Goal: Task Accomplishment & Management: Complete application form

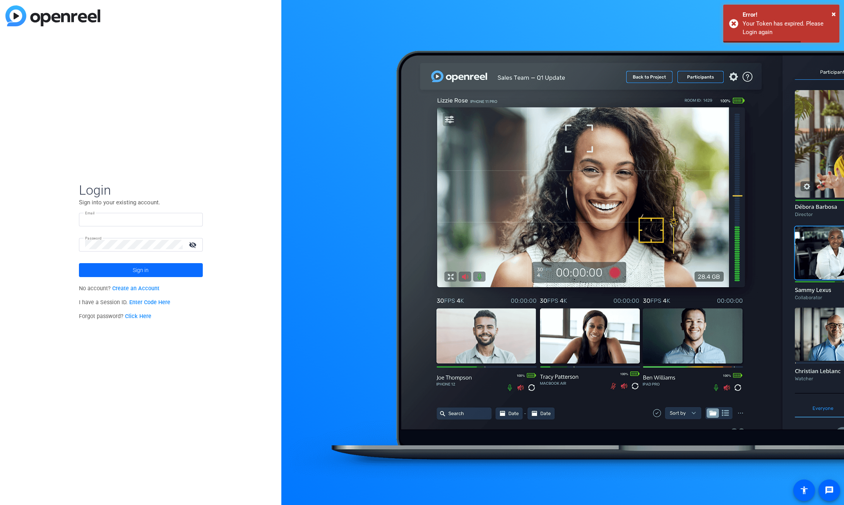
type input "[EMAIL_ADDRESS][PERSON_NAME][DOMAIN_NAME]"
click at [121, 272] on span at bounding box center [141, 270] width 124 height 19
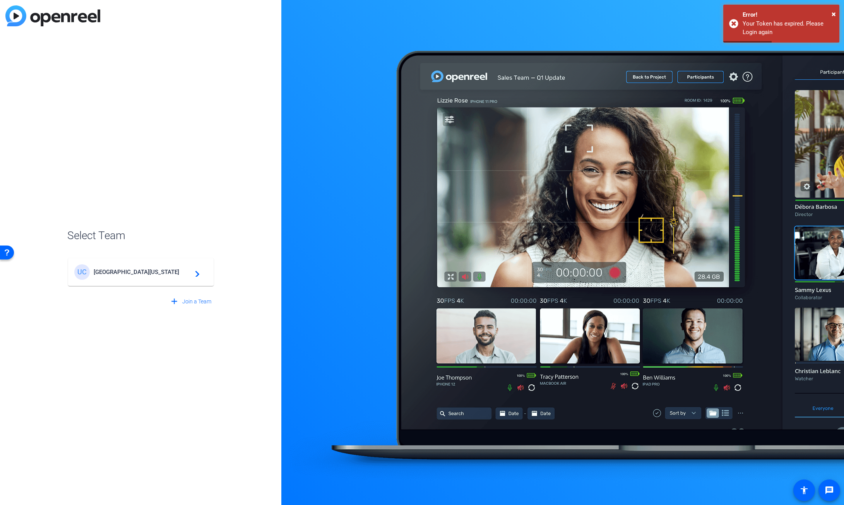
click at [108, 264] on mat-card-content "[GEOGRAPHIC_DATA][US_STATE] Global Campus navigate_next" at bounding box center [141, 272] width 146 height 28
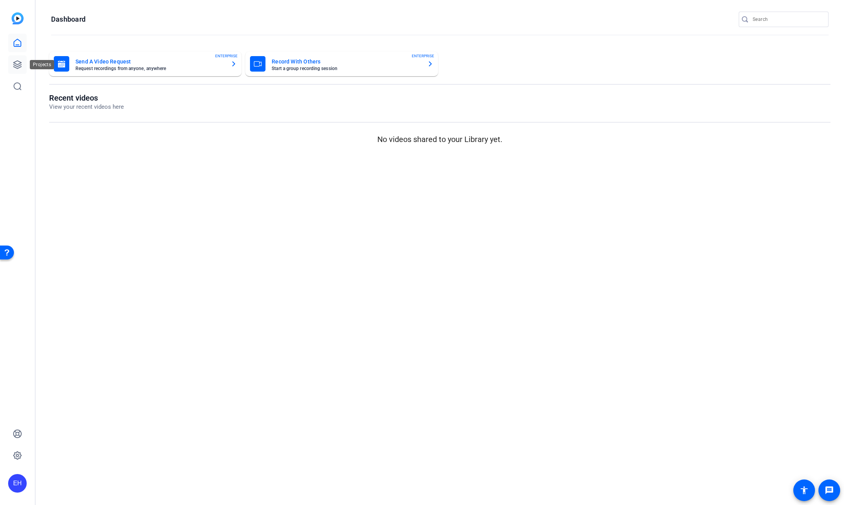
click at [24, 61] on link at bounding box center [17, 64] width 19 height 19
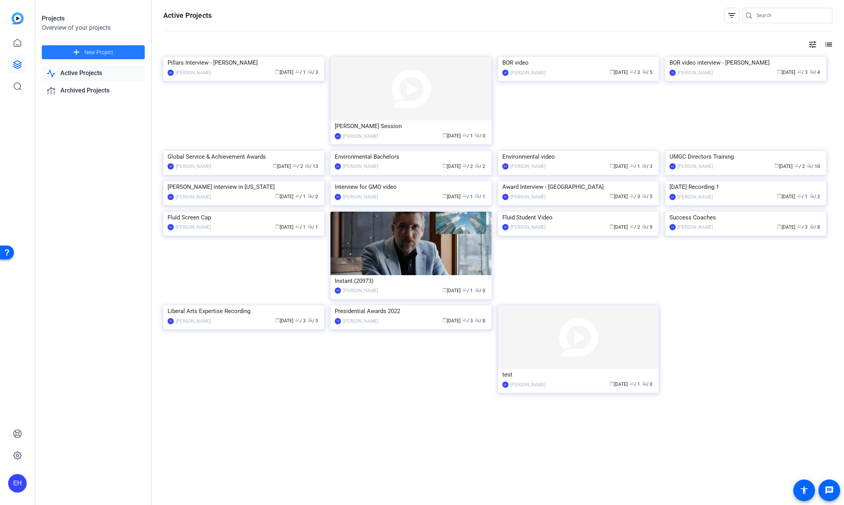
click at [106, 49] on span "New Project" at bounding box center [98, 52] width 29 height 8
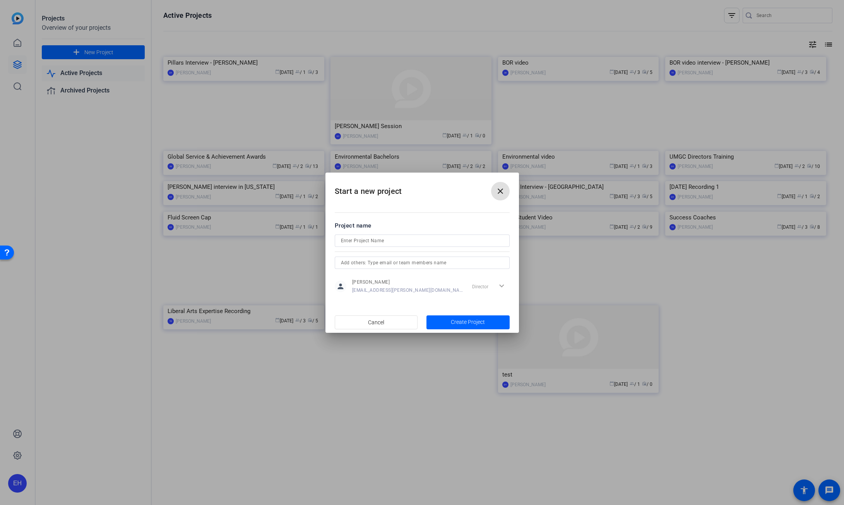
click at [387, 244] on input at bounding box center [422, 240] width 163 height 9
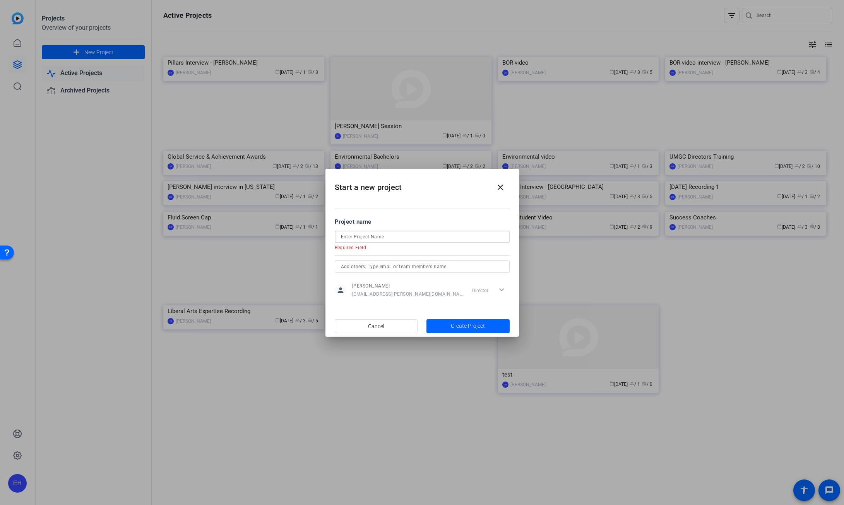
click at [354, 237] on input at bounding box center [422, 236] width 163 height 9
click at [364, 238] on input at bounding box center [422, 236] width 163 height 9
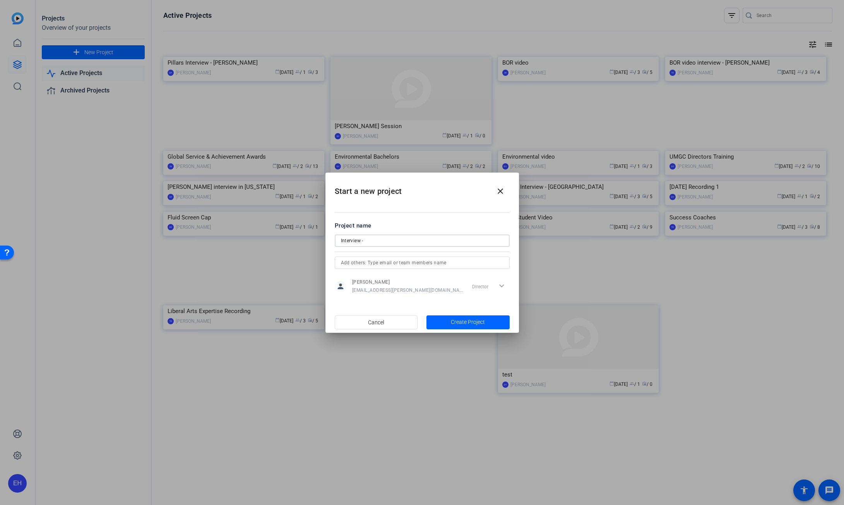
paste input "[PERSON_NAME]"
type input "Interview - [PERSON_NAME]"
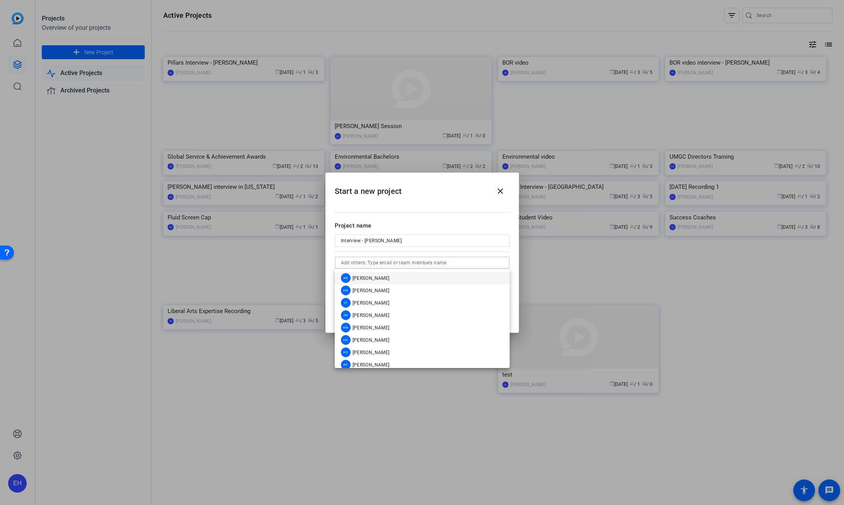
click at [370, 260] on input "text" at bounding box center [422, 262] width 163 height 9
click at [381, 311] on mat-option "[PERSON_NAME]" at bounding box center [422, 315] width 175 height 12
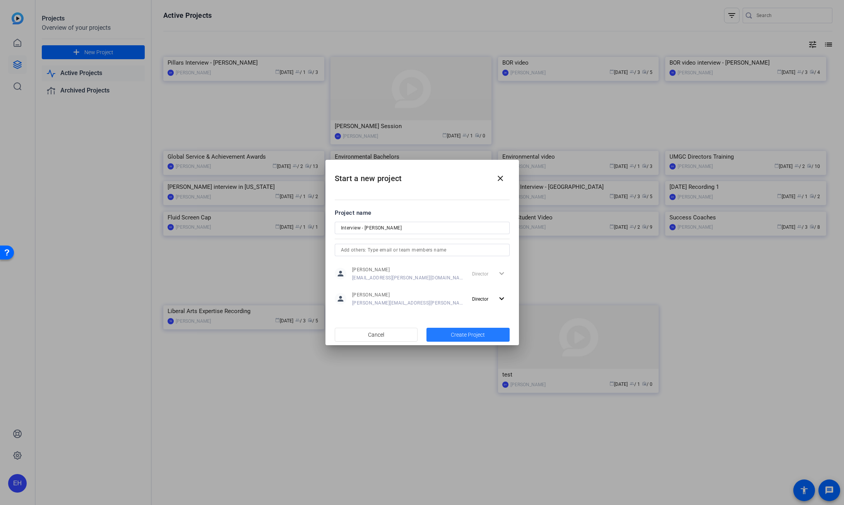
click at [450, 336] on span "button" at bounding box center [467, 334] width 83 height 19
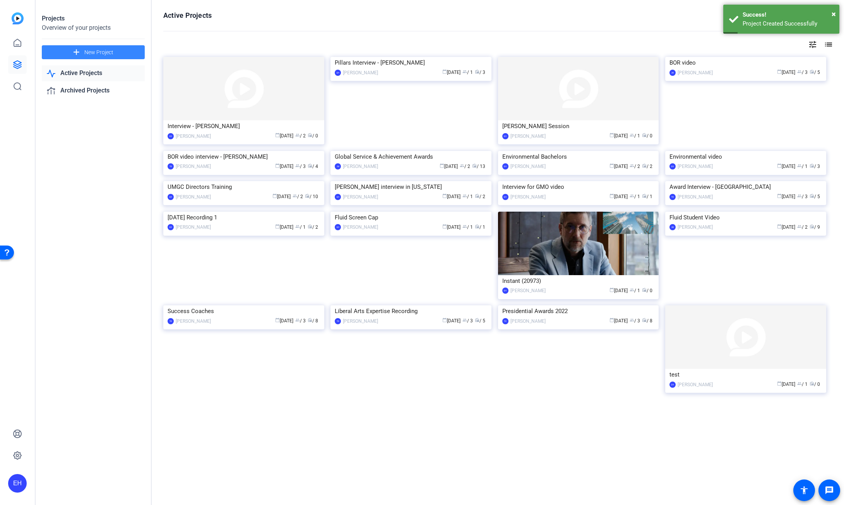
click at [97, 51] on span "New Project" at bounding box center [98, 52] width 29 height 8
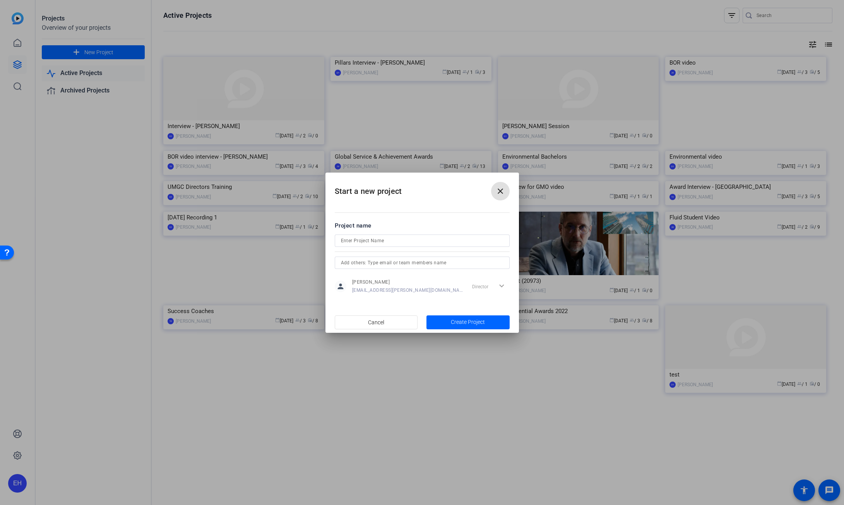
click at [493, 192] on span at bounding box center [500, 191] width 19 height 19
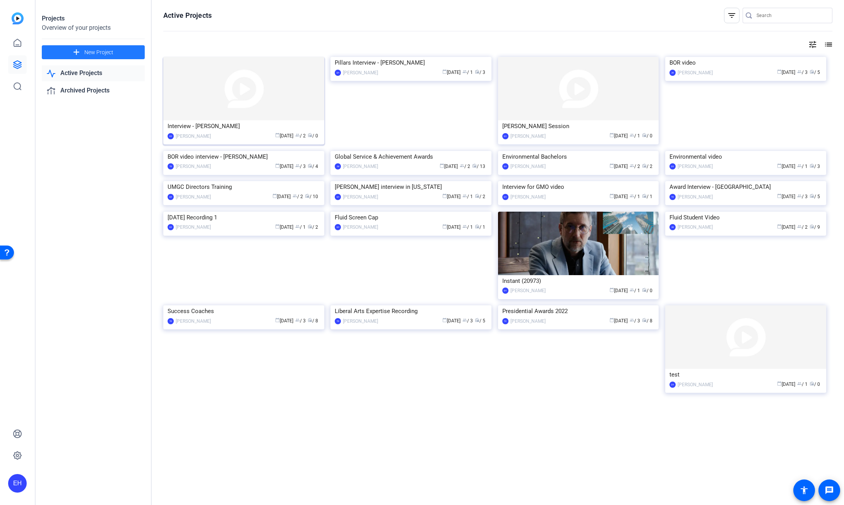
click at [235, 91] on img at bounding box center [243, 88] width 161 height 63
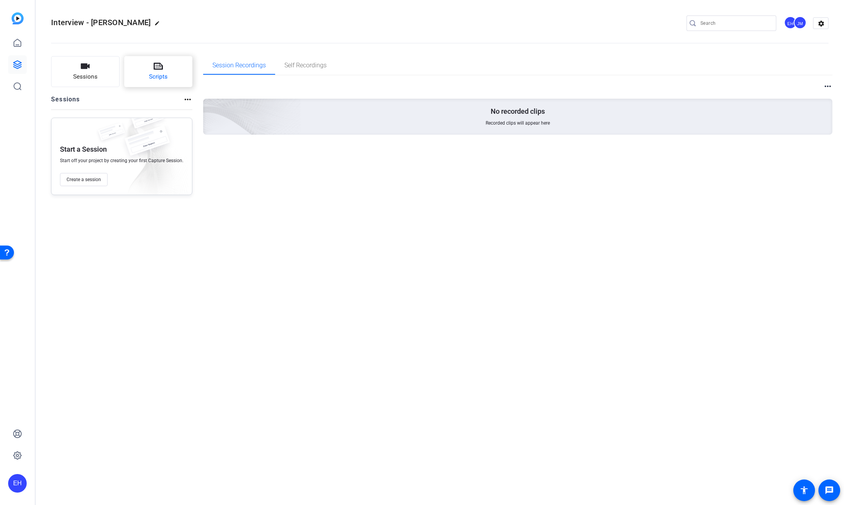
click at [133, 76] on button "Scripts" at bounding box center [158, 71] width 68 height 31
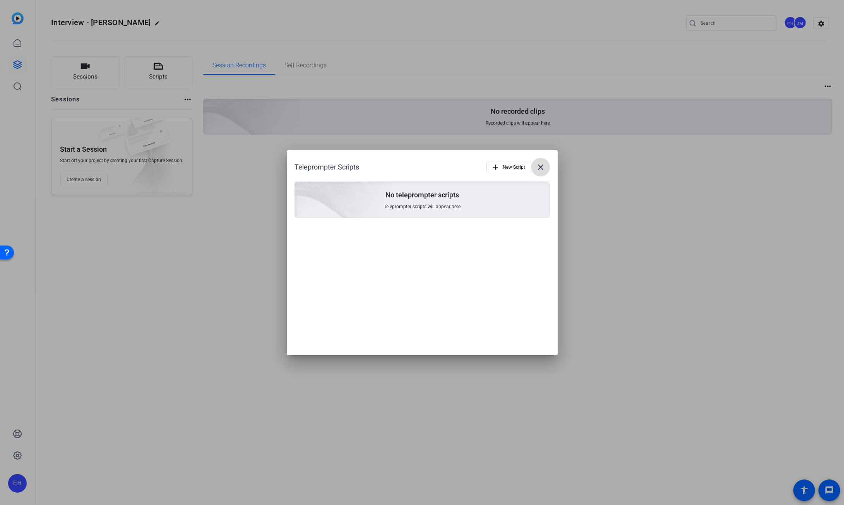
click at [544, 170] on mat-icon "close" at bounding box center [540, 167] width 9 height 9
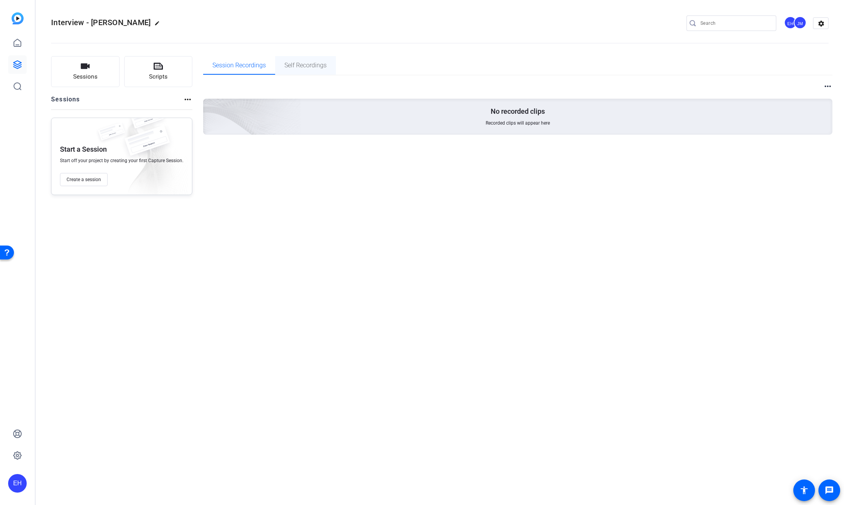
click at [292, 70] on span "Self Recordings" at bounding box center [305, 65] width 42 height 19
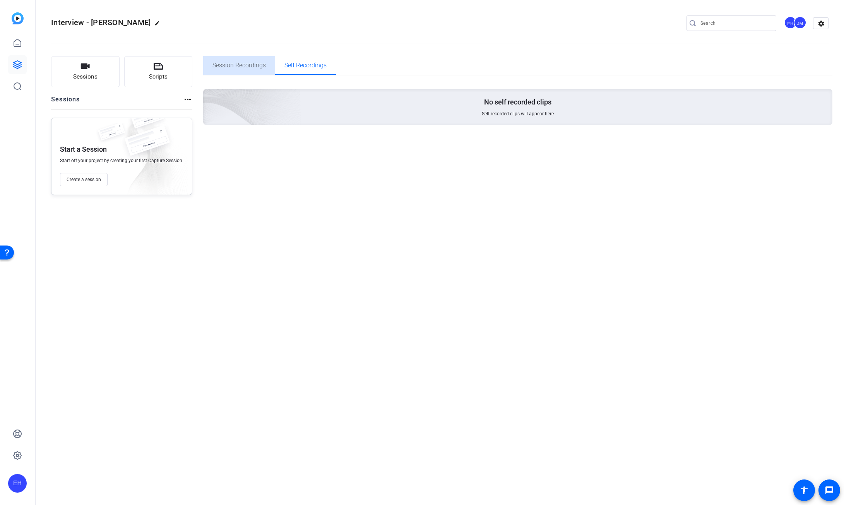
click at [235, 60] on span "Session Recordings" at bounding box center [238, 65] width 53 height 19
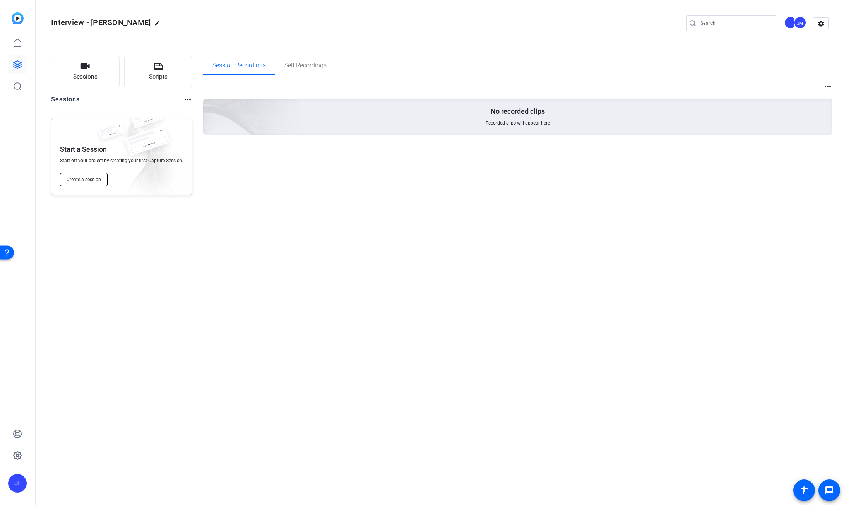
click at [80, 181] on span "Create a session" at bounding box center [84, 179] width 34 height 6
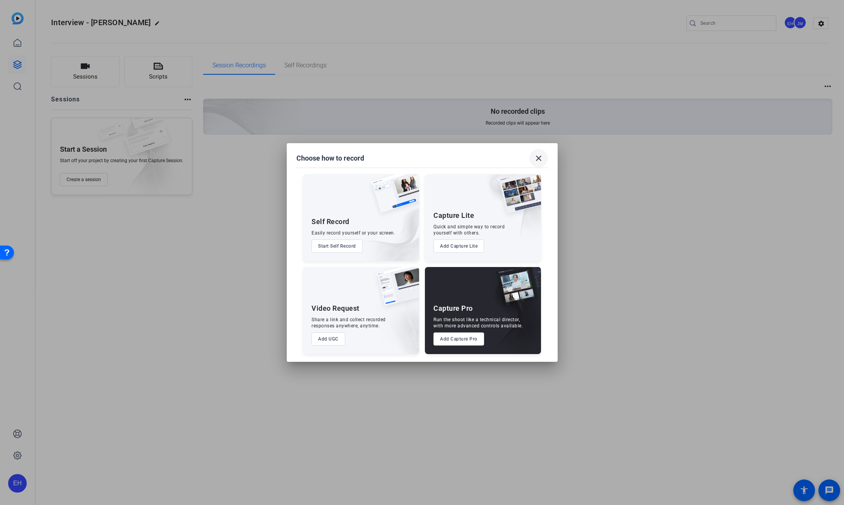
click at [538, 158] on mat-icon "close" at bounding box center [538, 158] width 9 height 9
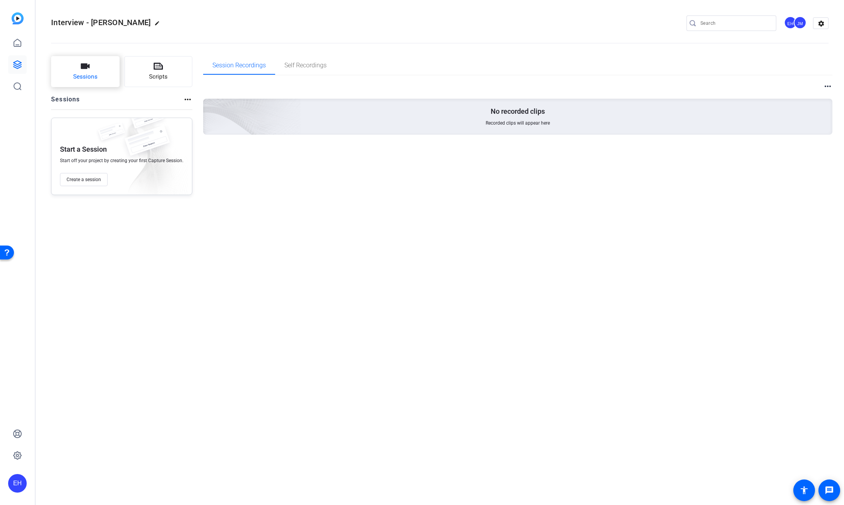
click at [92, 77] on span "Sessions" at bounding box center [85, 76] width 24 height 9
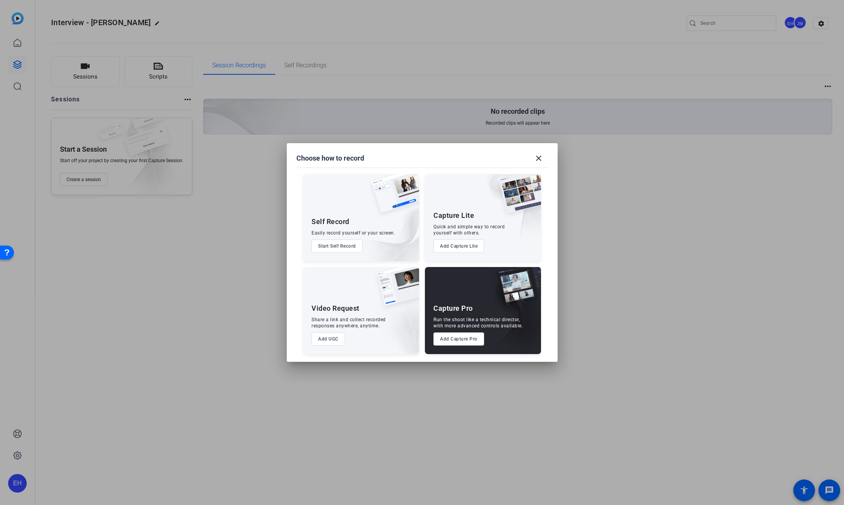
click at [345, 250] on button "Start Self Record" at bounding box center [337, 246] width 51 height 13
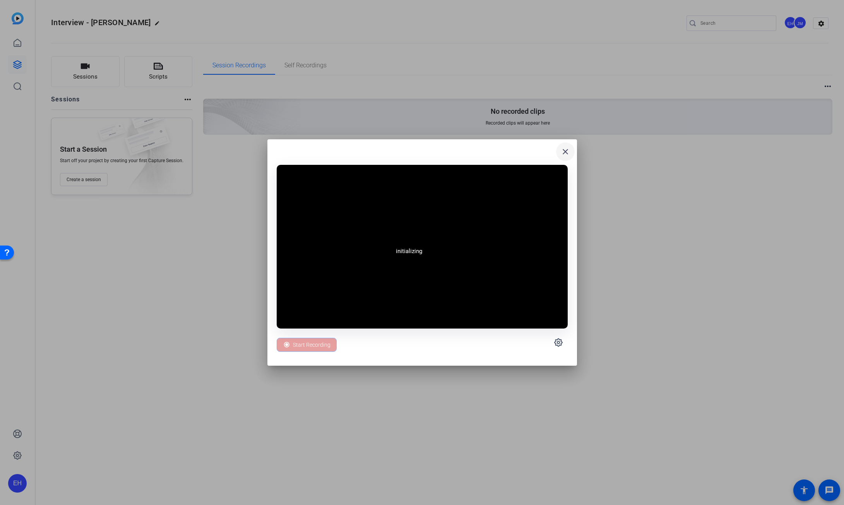
click at [564, 152] on mat-icon "close" at bounding box center [565, 151] width 9 height 9
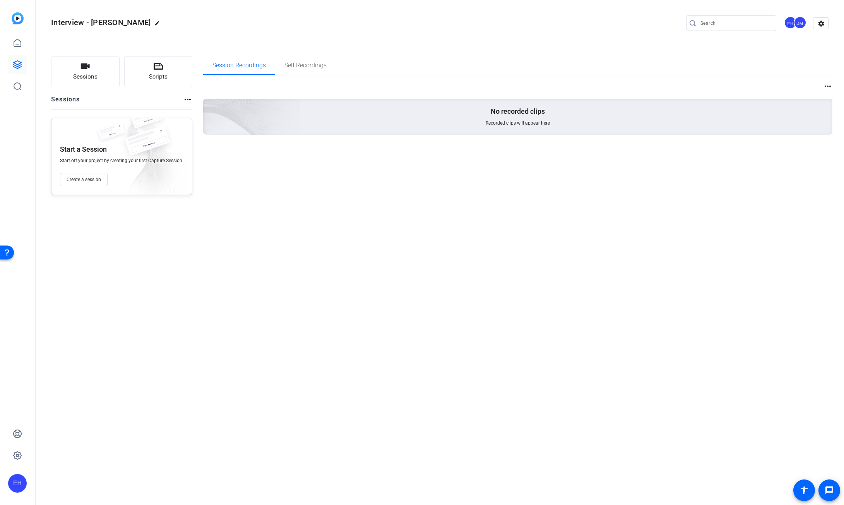
click at [274, 189] on div "Session Recordings Self Recordings more_horiz No recorded clips Recorded clips …" at bounding box center [518, 125] width 630 height 139
click at [294, 64] on span "Self Recordings" at bounding box center [305, 65] width 42 height 6
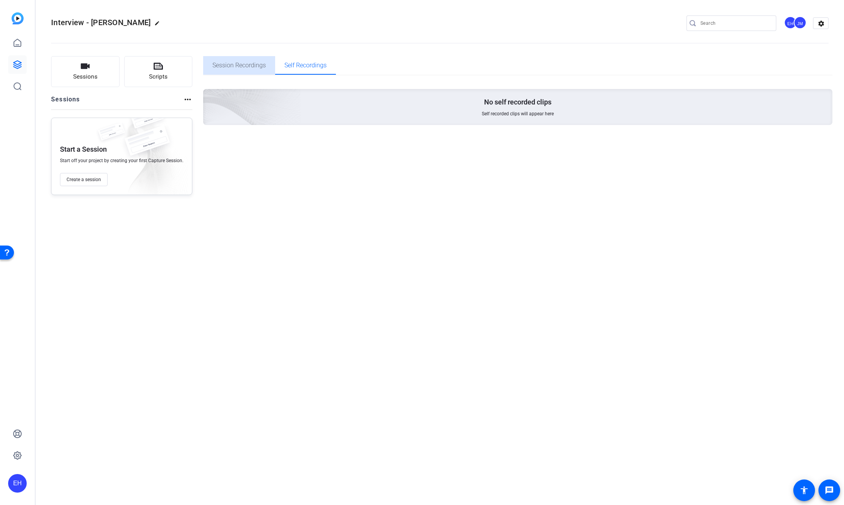
click at [238, 66] on span "Session Recordings" at bounding box center [238, 65] width 53 height 6
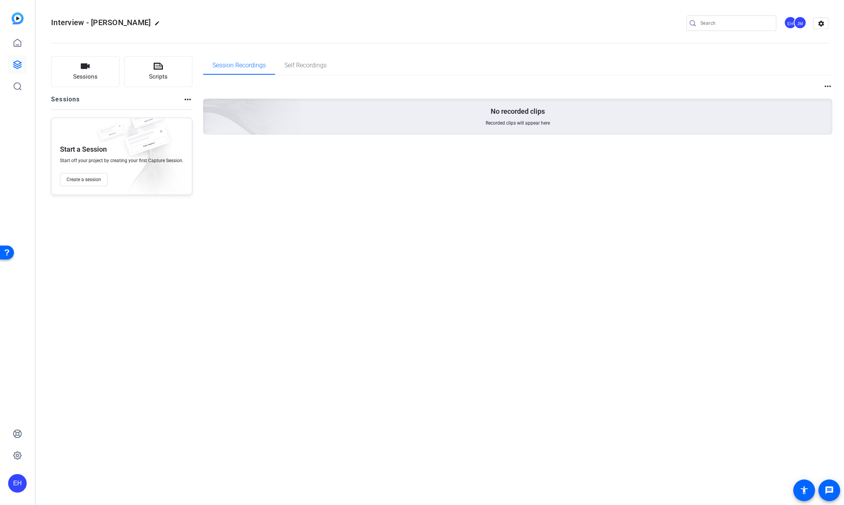
click at [183, 101] on mat-icon "more_horiz" at bounding box center [187, 99] width 9 height 9
click at [185, 100] on div at bounding box center [422, 252] width 844 height 505
click at [21, 37] on link at bounding box center [17, 43] width 19 height 19
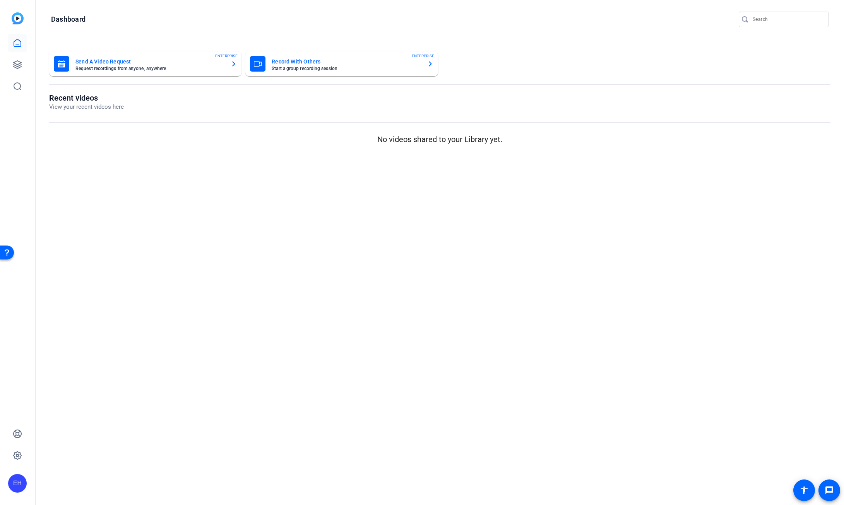
click at [19, 21] on img at bounding box center [18, 18] width 12 height 12
click at [17, 20] on img at bounding box center [18, 18] width 12 height 12
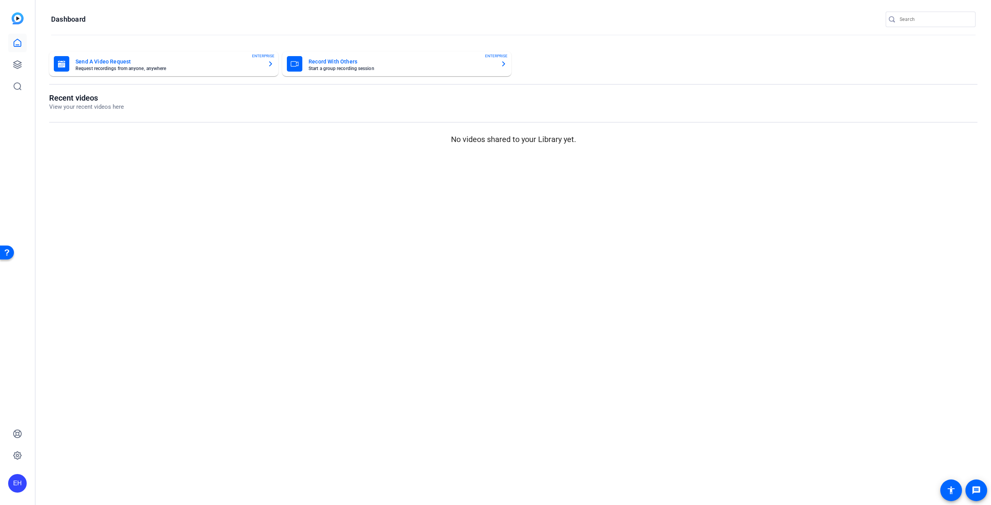
click at [17, 22] on img at bounding box center [18, 18] width 12 height 12
click at [17, 487] on div "EH" at bounding box center [17, 483] width 19 height 19
click at [101, 467] on mat-icon "logout" at bounding box center [103, 471] width 9 height 9
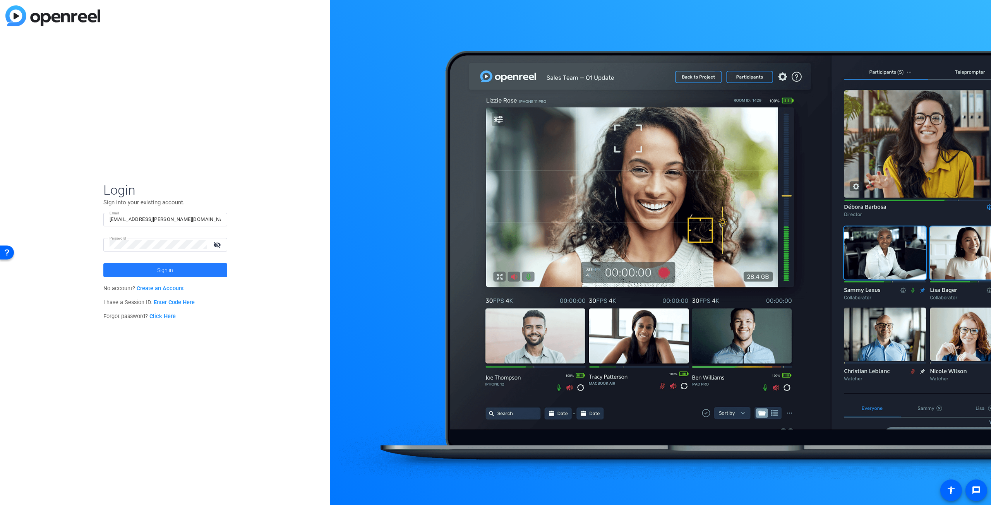
click at [140, 266] on span at bounding box center [165, 270] width 124 height 19
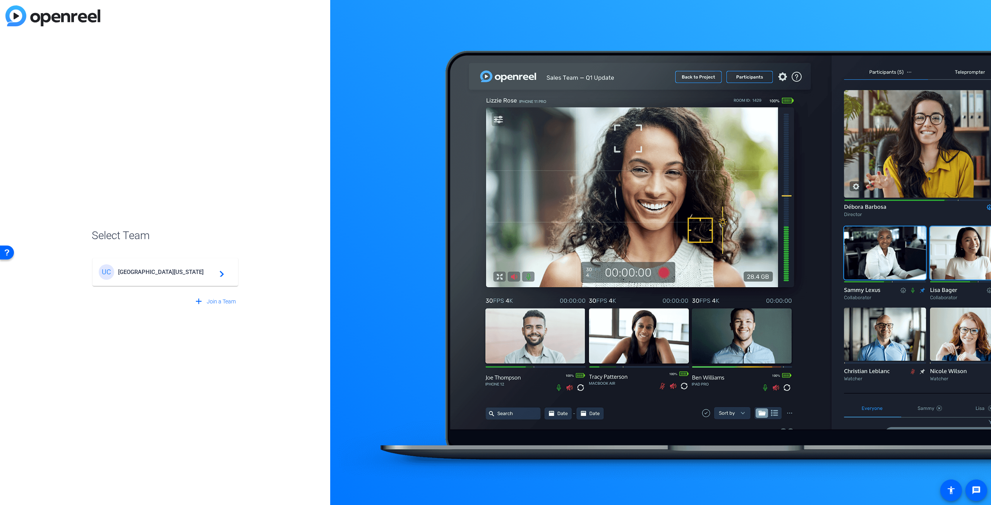
click at [140, 263] on mat-card-content "[GEOGRAPHIC_DATA][US_STATE] Global Campus navigate_next" at bounding box center [165, 272] width 146 height 28
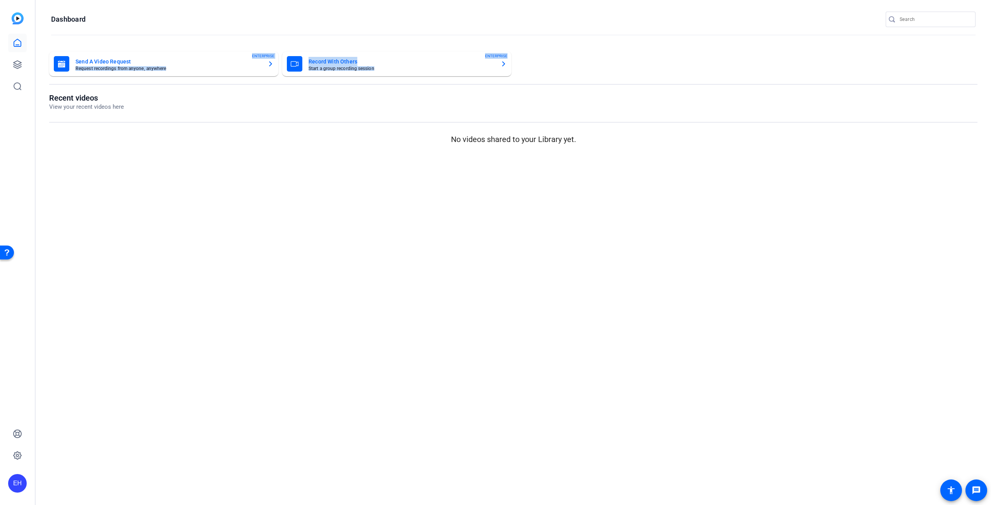
drag, startPoint x: 235, startPoint y: 62, endPoint x: 228, endPoint y: 55, distance: 9.9
click at [232, 58] on openreel-dashboard-quick-actions "Send A Video Request Request recordings from anyone, anywhere ENTERPRISE Record…" at bounding box center [513, 72] width 928 height 42
click at [199, 27] on openreel-divider-bar at bounding box center [513, 35] width 924 height 17
click at [217, 68] on mat-card-subtitle "Request recordings from anyone, anywhere" at bounding box center [168, 68] width 186 height 5
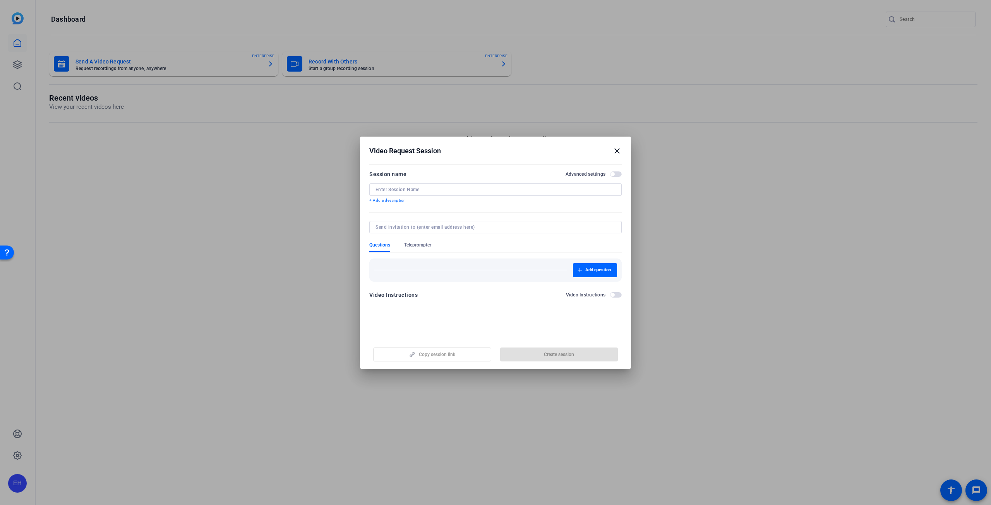
click at [395, 191] on input at bounding box center [495, 190] width 240 height 6
paste input "[PERSON_NAME]"
type input "Interview: [PERSON_NAME]"
click at [388, 226] on input at bounding box center [493, 227] width 237 height 6
click at [387, 215] on form "Session name Advanced settings Interview: [PERSON_NAME] + Add a description Que…" at bounding box center [495, 237] width 252 height 135
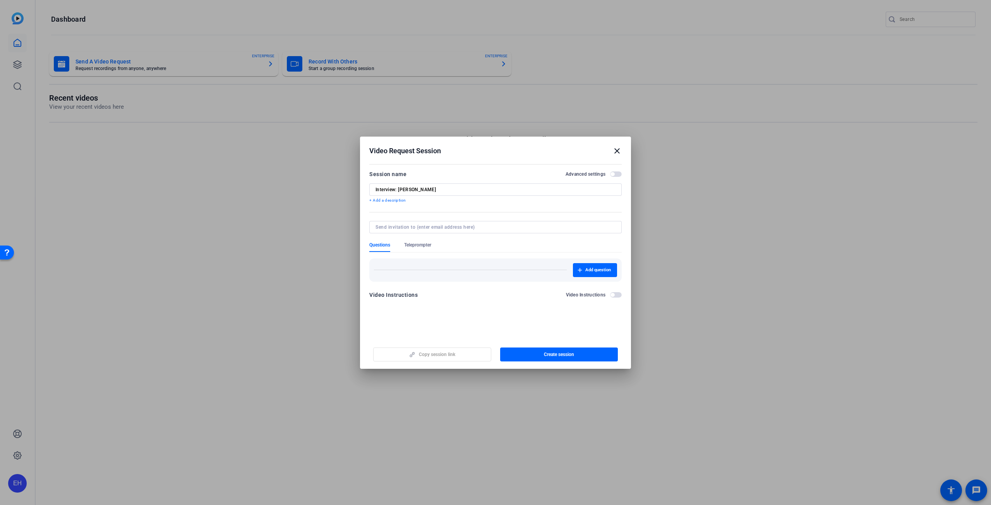
click at [396, 225] on input at bounding box center [493, 227] width 237 height 6
click at [406, 318] on openreel-new-create-edit-ugc-session "Video Request Session close Session name Advanced settings Interview: [PERSON_N…" at bounding box center [495, 253] width 271 height 232
click at [412, 244] on span "Teleprompter" at bounding box center [417, 245] width 27 height 6
click at [613, 173] on span "button" at bounding box center [612, 174] width 4 height 4
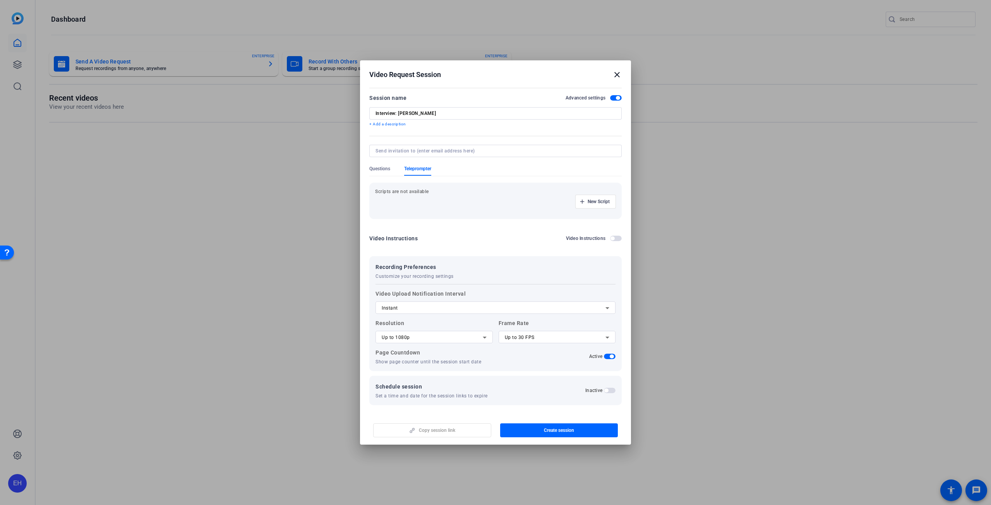
click at [513, 338] on span "Up to 30 FPS" at bounding box center [520, 337] width 30 height 5
click at [513, 338] on div at bounding box center [495, 252] width 991 height 505
click at [427, 152] on input at bounding box center [493, 151] width 237 height 6
click at [406, 150] on input at bounding box center [493, 151] width 237 height 6
paste input "[PERSON_NAME][EMAIL_ADDRESS][PERSON_NAME][DOMAIN_NAME]"
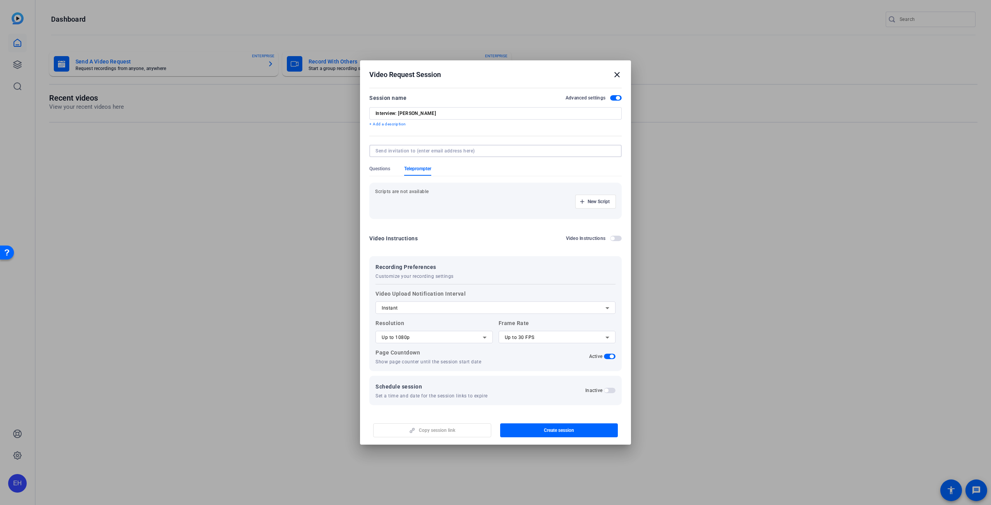
type input "[PERSON_NAME][EMAIL_ADDRESS][PERSON_NAME][DOMAIN_NAME]"
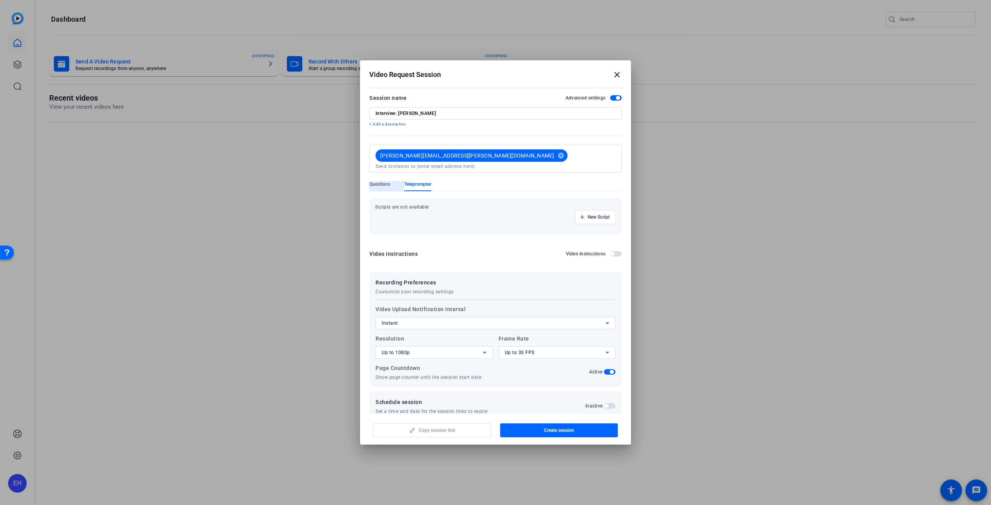
click at [375, 181] on span "Questions" at bounding box center [379, 184] width 21 height 6
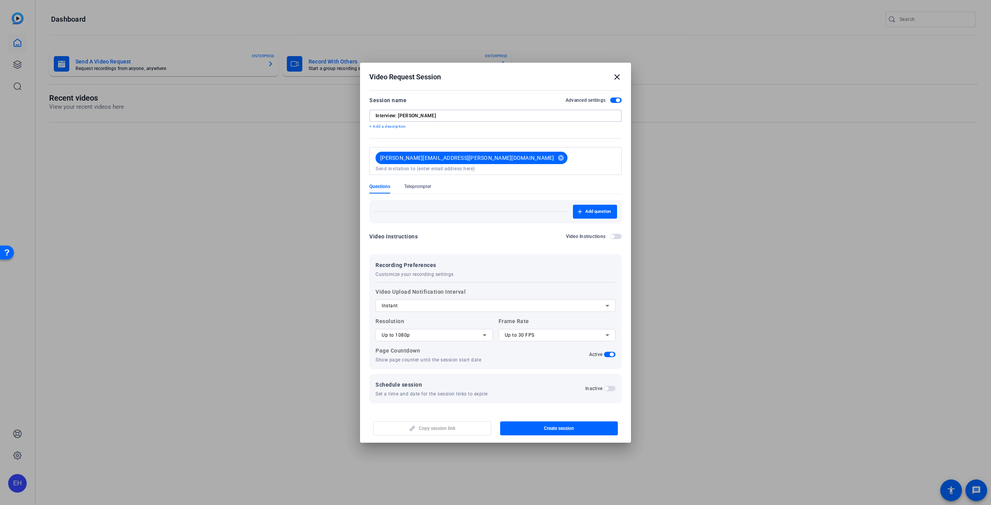
drag, startPoint x: 395, startPoint y: 118, endPoint x: 365, endPoint y: 118, distance: 29.4
click at [365, 118] on mat-dialog-content "Session name Advanced settings Interview: [PERSON_NAME] + Add a description [PE…" at bounding box center [495, 250] width 271 height 324
paste input "Health Care Administration/ Health"
drag, startPoint x: 490, startPoint y: 120, endPoint x: 467, endPoint y: 116, distance: 23.4
click at [467, 116] on input "Health Care Administration/Health: [PERSON_NAME]" at bounding box center [495, 116] width 240 height 6
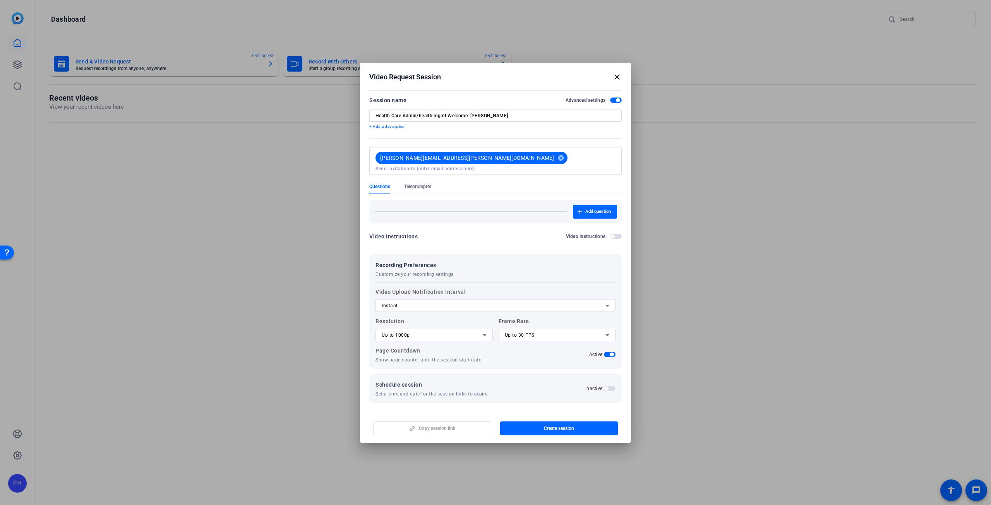
type input "Health Care Admin/health mgmt Welcome: [PERSON_NAME]"
click at [489, 232] on div "Video Instructions Video Instructions" at bounding box center [495, 236] width 252 height 9
click at [426, 183] on span "Teleprompter" at bounding box center [417, 186] width 27 height 6
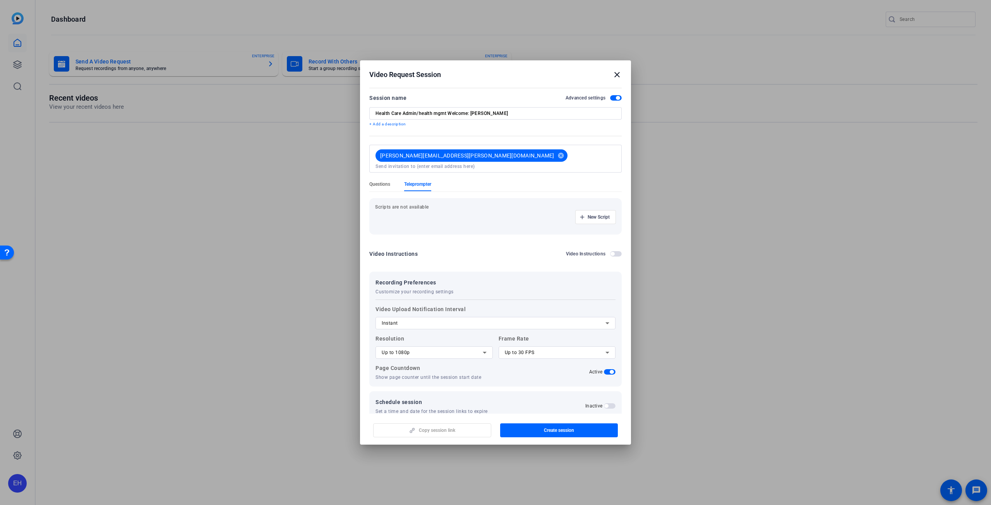
click at [373, 181] on span "Questions" at bounding box center [379, 184] width 21 height 6
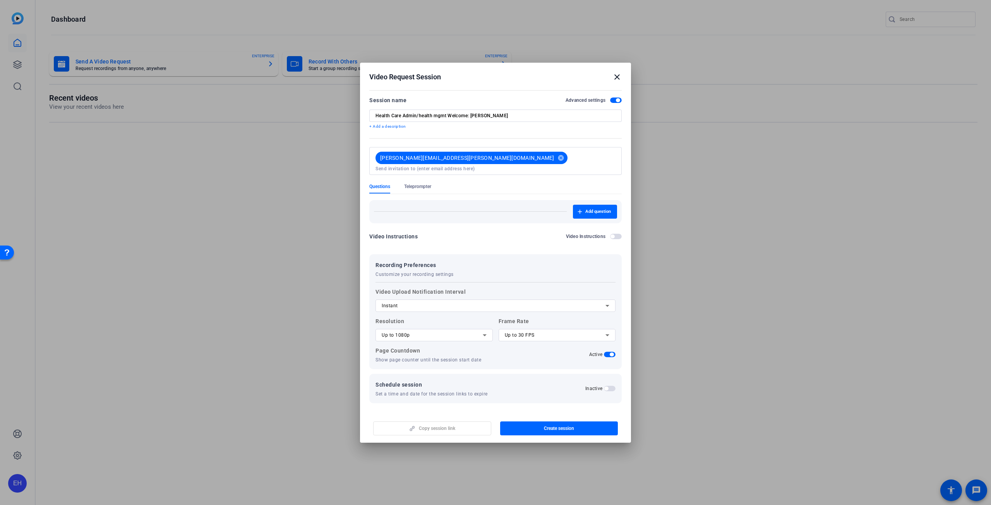
click at [618, 234] on span "button" at bounding box center [616, 236] width 12 height 5
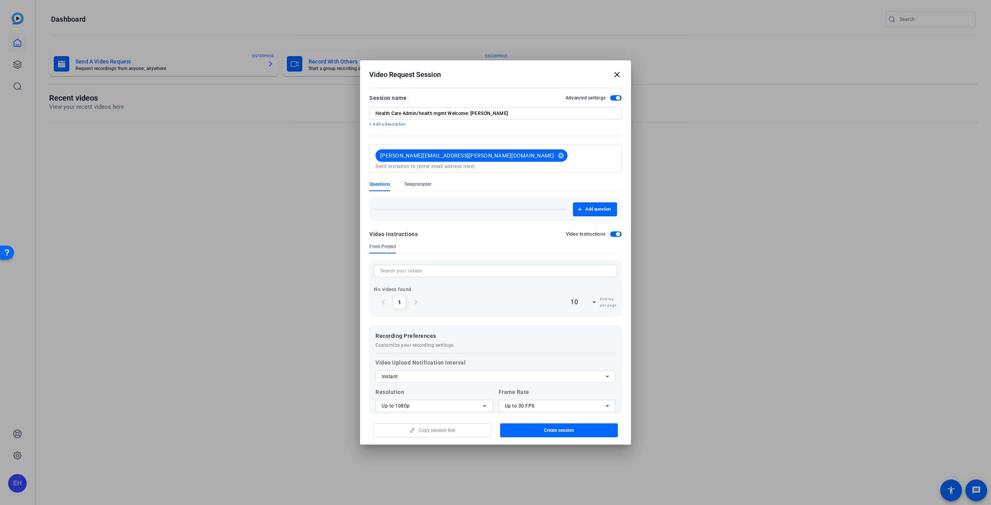
click at [616, 232] on span "button" at bounding box center [618, 234] width 4 height 4
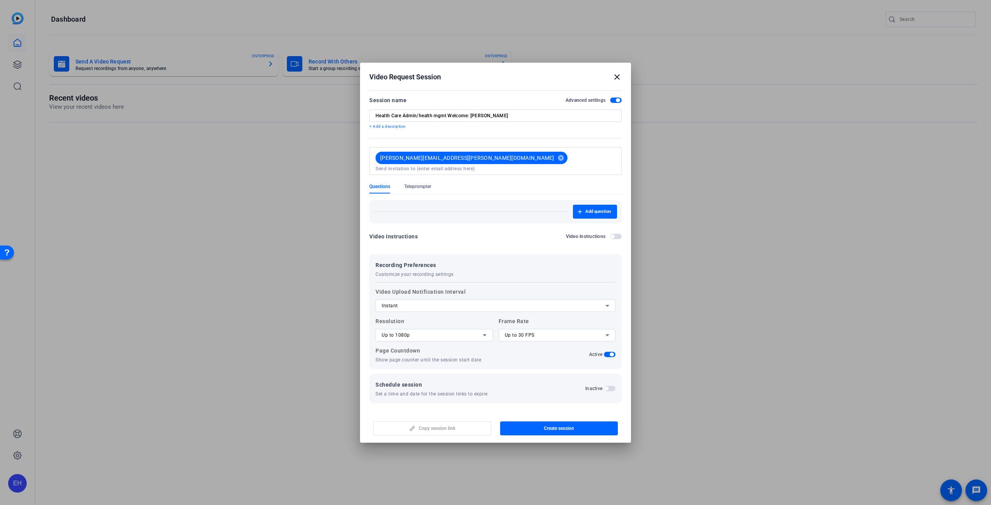
click at [438, 428] on div "Copy session link Create session" at bounding box center [495, 426] width 252 height 20
click at [519, 420] on span "button" at bounding box center [559, 428] width 118 height 19
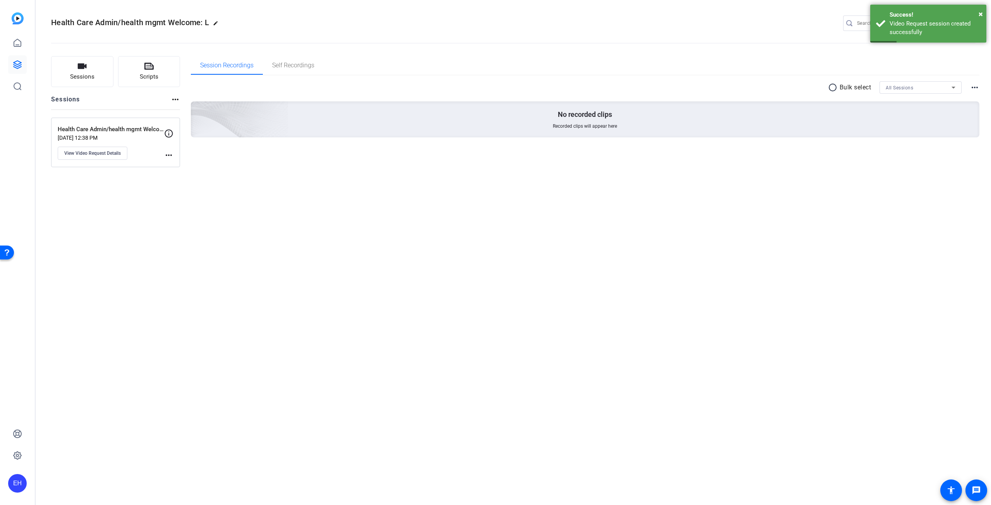
click at [168, 154] on mat-icon "more_horiz" at bounding box center [168, 155] width 9 height 9
click at [114, 157] on div at bounding box center [495, 252] width 991 height 505
click at [111, 153] on span "View Video Request Details" at bounding box center [92, 153] width 57 height 6
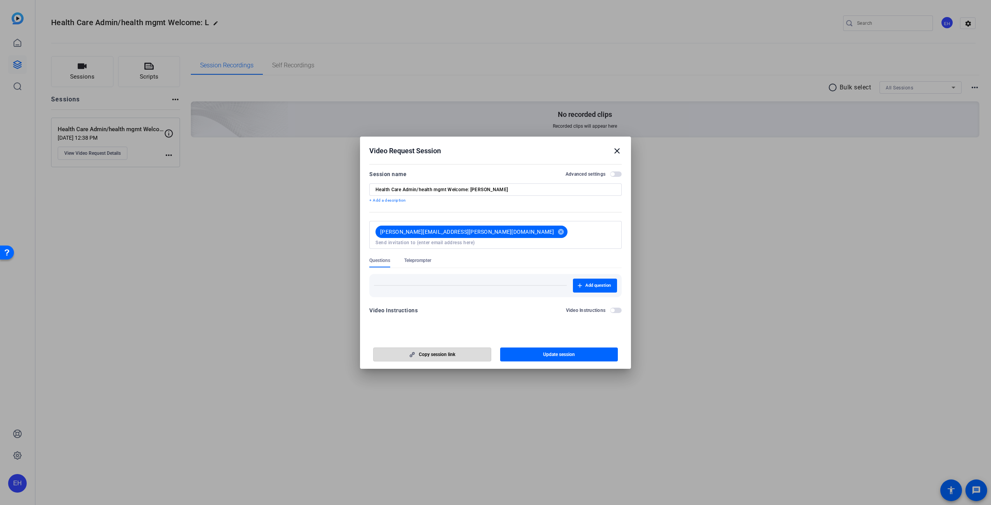
click at [411, 357] on icon "button" at bounding box center [412, 354] width 5 height 5
click at [487, 306] on div "Video Instructions Video Instructions" at bounding box center [495, 310] width 252 height 9
click at [616, 175] on span "button" at bounding box center [616, 173] width 12 height 5
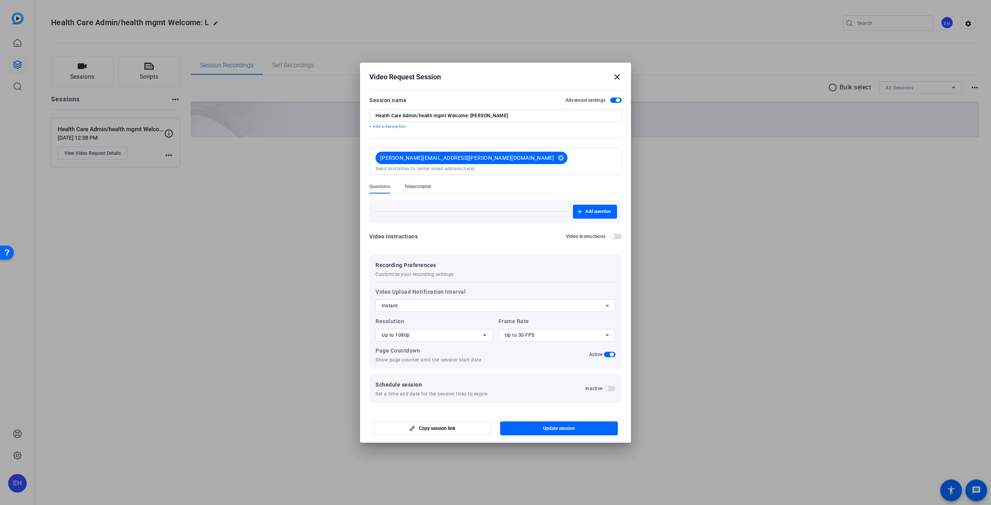
click at [606, 387] on span "button" at bounding box center [606, 389] width 4 height 4
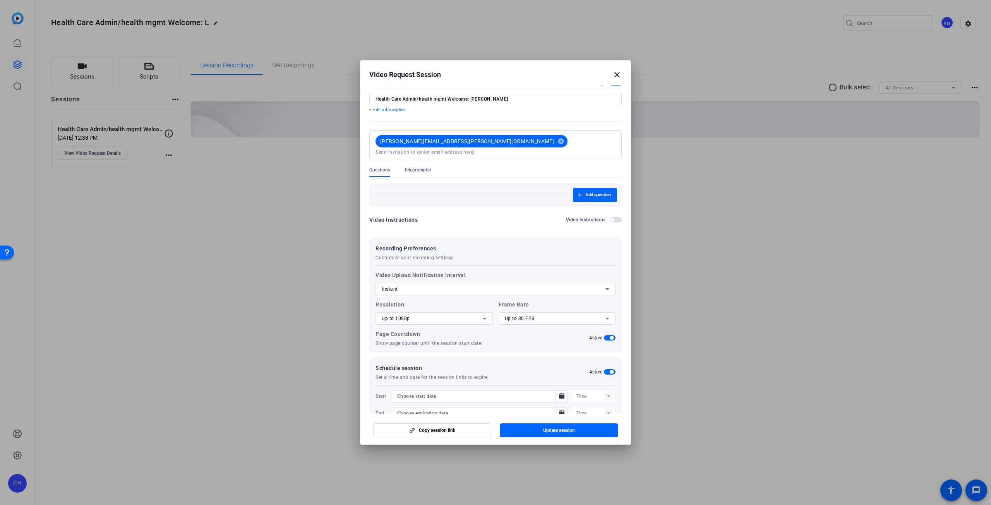
scroll to position [29, 0]
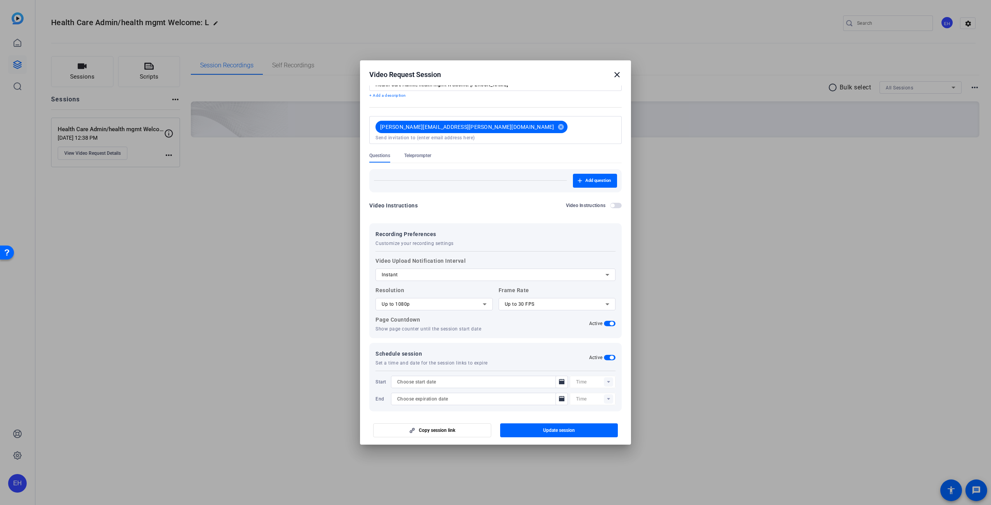
click at [616, 73] on mat-icon "close" at bounding box center [616, 74] width 9 height 9
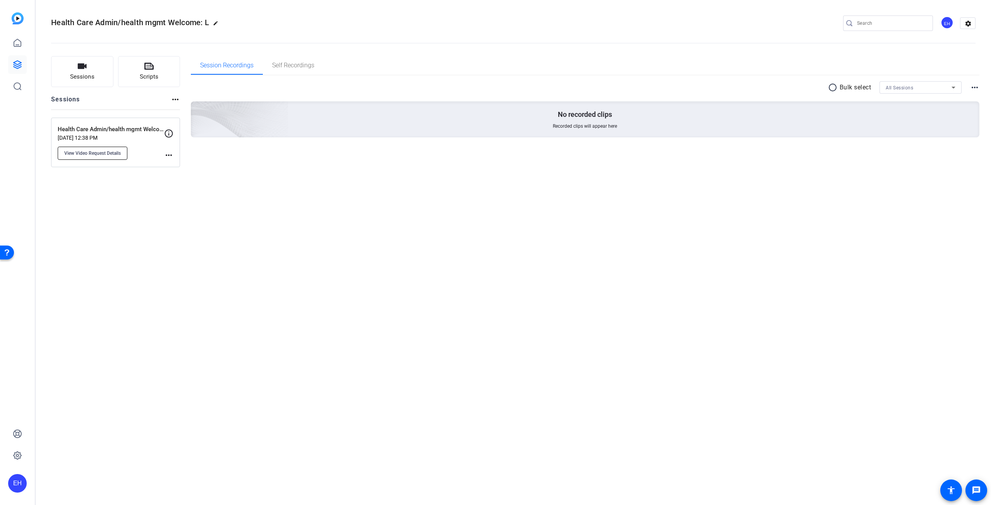
click at [115, 152] on span "View Video Request Details" at bounding box center [92, 153] width 57 height 6
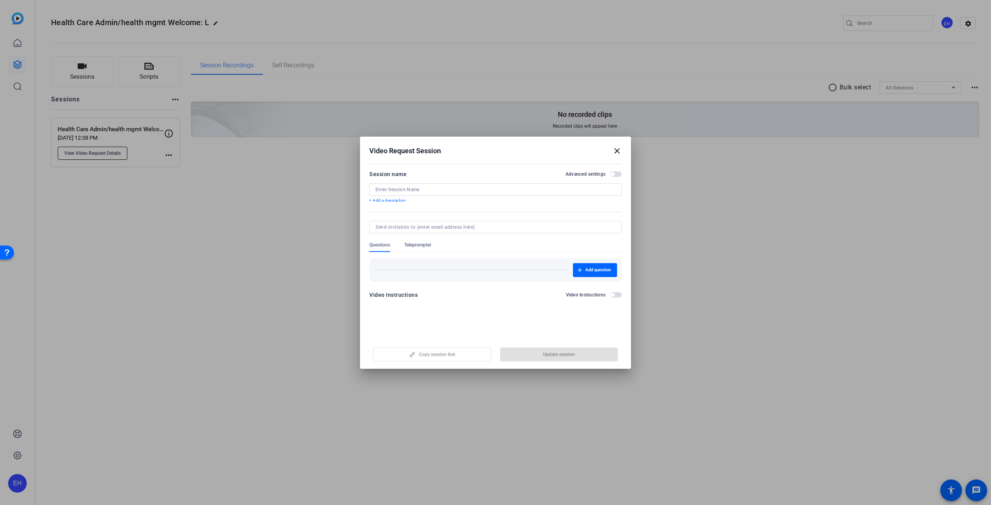
type input "Health Care Admin/health mgmt Welcome: [PERSON_NAME]"
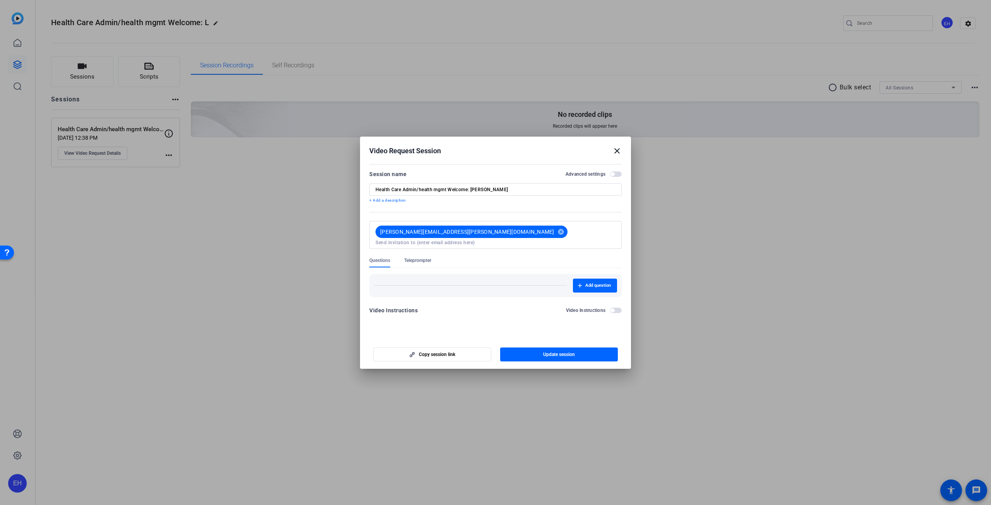
click at [616, 174] on span "button" at bounding box center [616, 173] width 12 height 5
